Goal: Find specific page/section: Find specific page/section

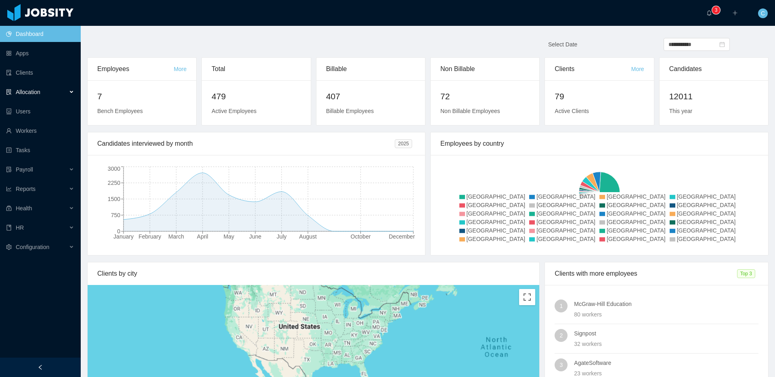
click at [65, 93] on div "Allocation" at bounding box center [40, 92] width 81 height 16
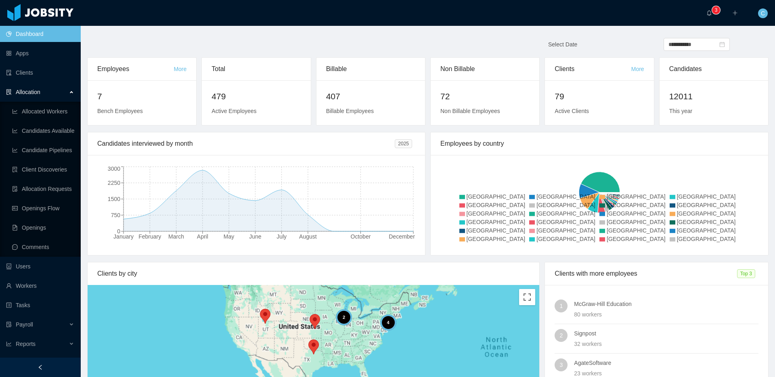
click at [40, 90] on span "Allocation" at bounding box center [28, 92] width 25 height 6
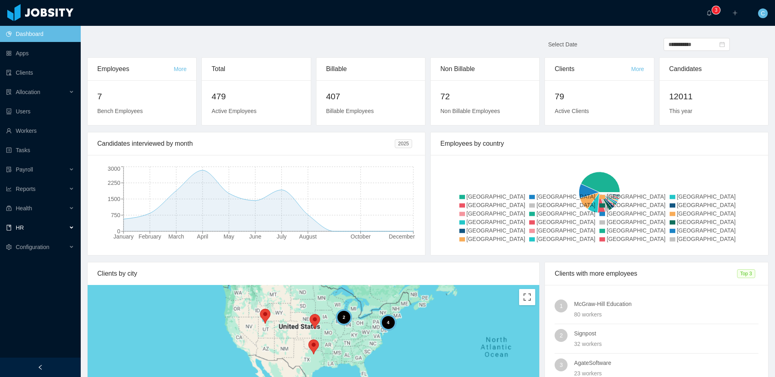
click at [46, 220] on div "HR" at bounding box center [40, 228] width 81 height 16
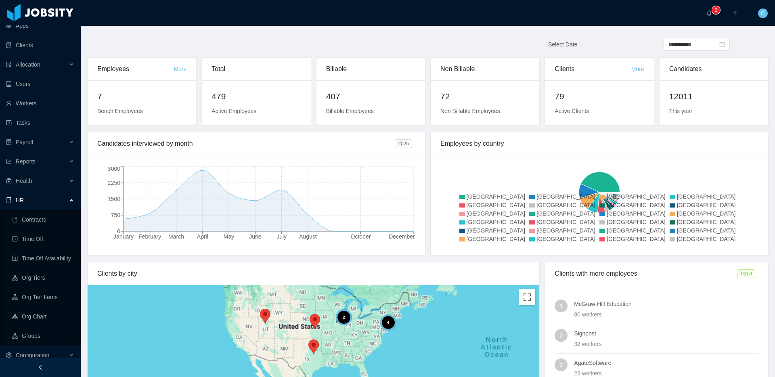
scroll to position [28, 0]
click at [43, 228] on ul "Contracts Time Off Time Off Availability Org Tiers Org Tier Items Org Chart Gro…" at bounding box center [40, 278] width 81 height 136
click at [47, 218] on link "Contracts" at bounding box center [43, 219] width 62 height 16
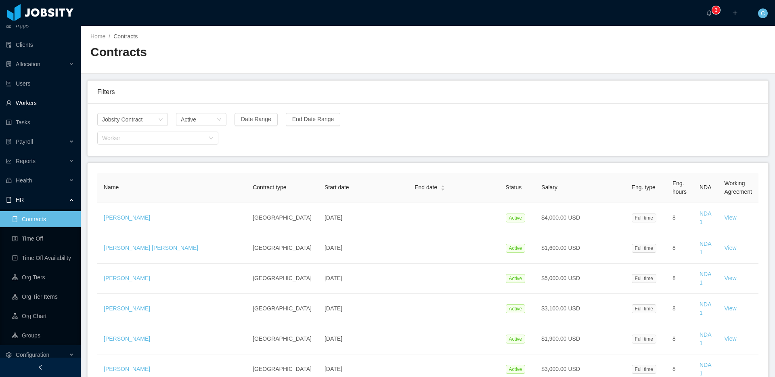
scroll to position [28, 0]
drag, startPoint x: 203, startPoint y: 65, endPoint x: 31, endPoint y: 77, distance: 171.6
click at [201, 65] on div "Contracts" at bounding box center [258, 55] width 337 height 23
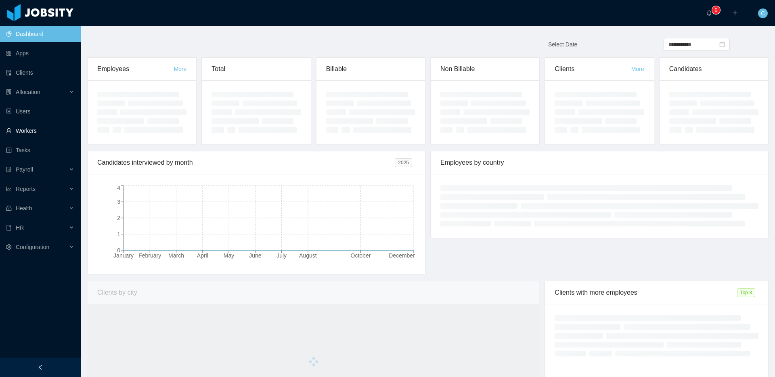
click at [57, 127] on link "Workers" at bounding box center [40, 131] width 68 height 16
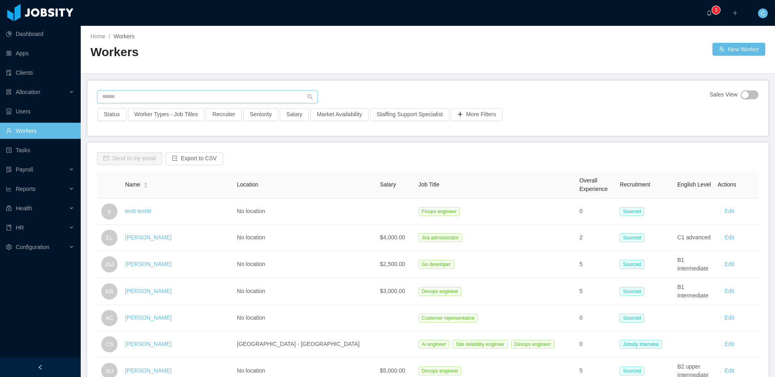
click at [135, 97] on input "text" at bounding box center [207, 96] width 220 height 13
paste input "**********"
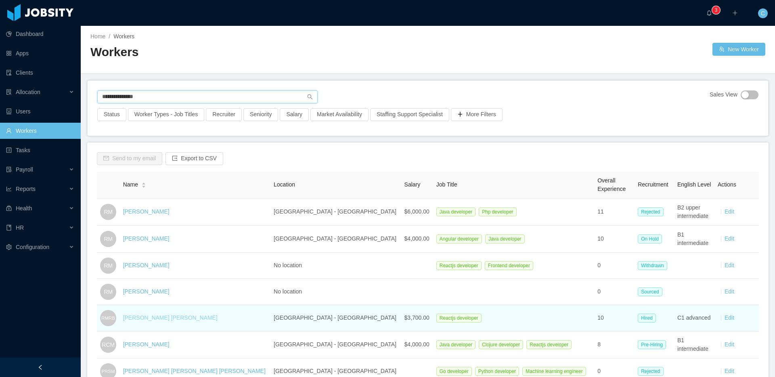
type input "**********"
click at [186, 320] on link "Ricardo Machado Rocha Brito" at bounding box center [170, 317] width 94 height 6
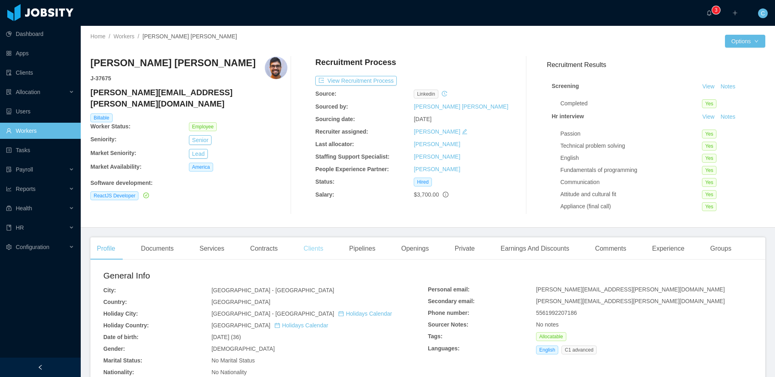
click at [312, 249] on div "Clients" at bounding box center [313, 248] width 33 height 23
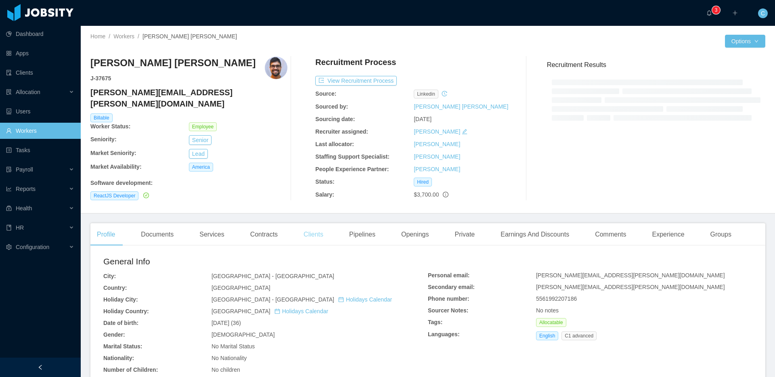
click at [317, 229] on div "Clients" at bounding box center [313, 234] width 33 height 23
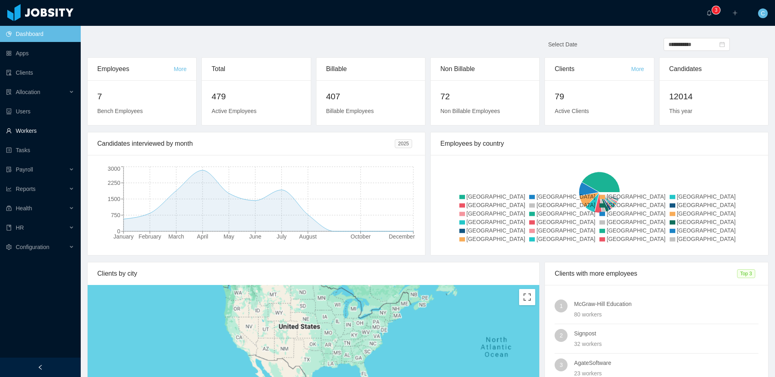
click at [34, 134] on link "Workers" at bounding box center [40, 131] width 68 height 16
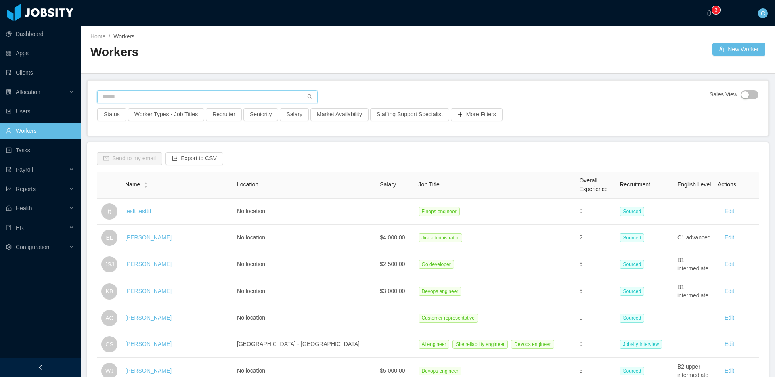
click at [130, 100] on input "text" at bounding box center [207, 96] width 220 height 13
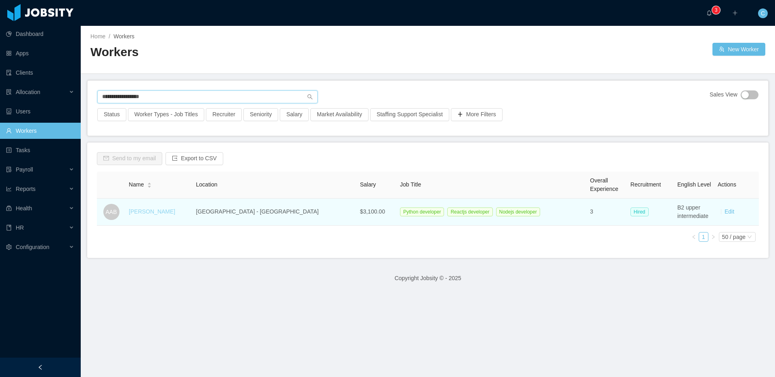
type input "**********"
click at [167, 212] on link "[PERSON_NAME]" at bounding box center [152, 211] width 46 height 6
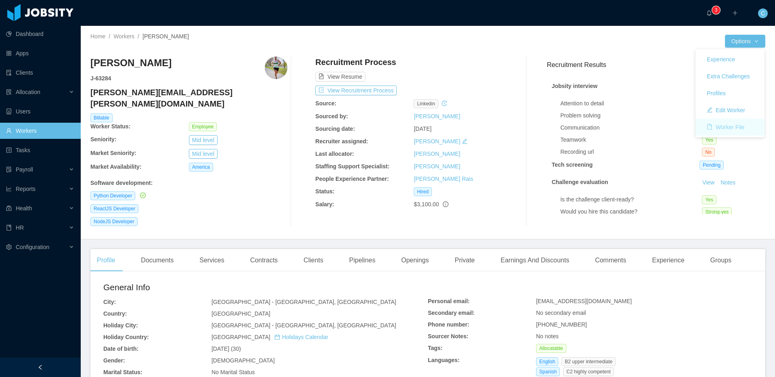
click at [726, 123] on button "Worker File" at bounding box center [725, 127] width 50 height 13
click at [620, 249] on div "Comments" at bounding box center [611, 260] width 44 height 23
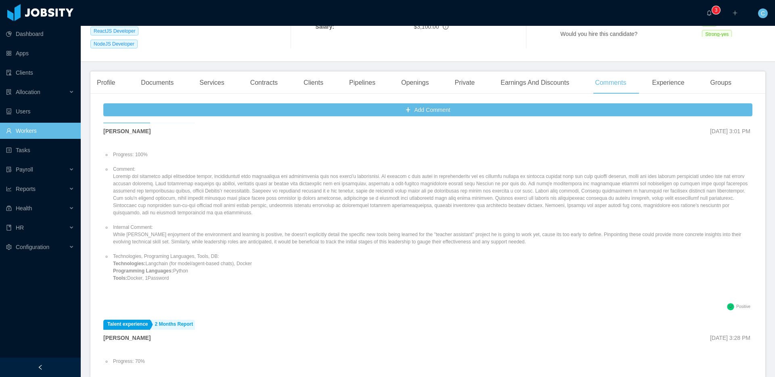
scroll to position [175, 0]
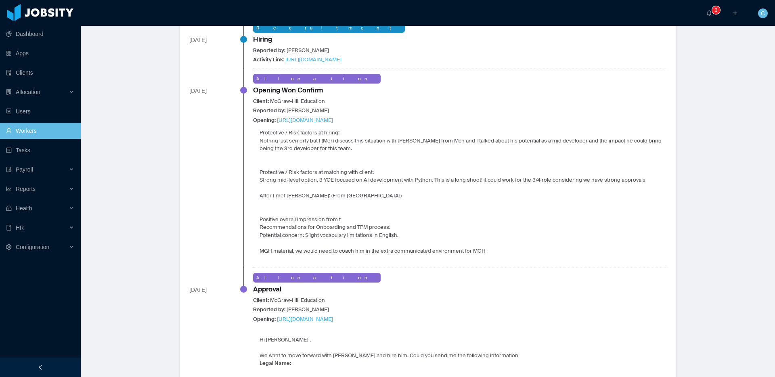
scroll to position [495, 0]
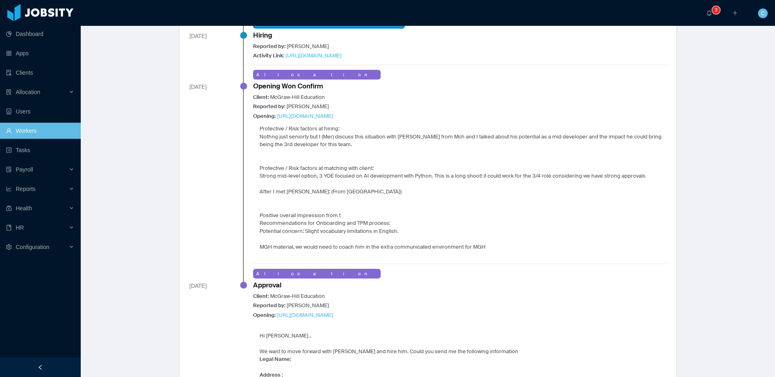
click at [275, 139] on p "Nothng just seniorty but I (Mer) discuss this situation with [PERSON_NAME] from…" at bounding box center [463, 141] width 407 height 16
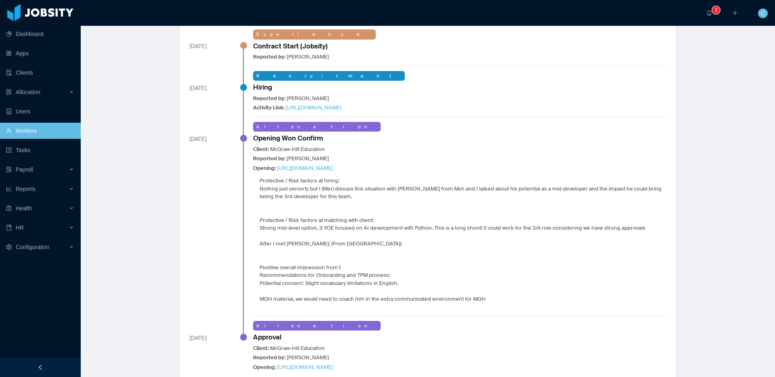
scroll to position [441, 0]
